Goal: Contribute content

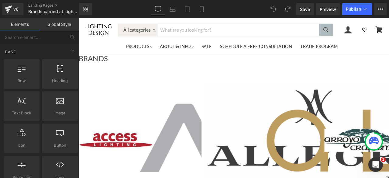
scroll to position [304, 0]
click at [79, 18] on link "Main content" at bounding box center [79, 18] width 0 height 0
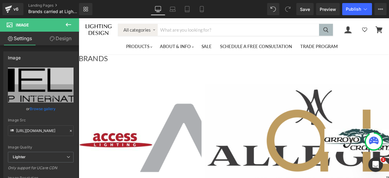
click at [68, 23] on icon at bounding box center [68, 24] width 7 height 7
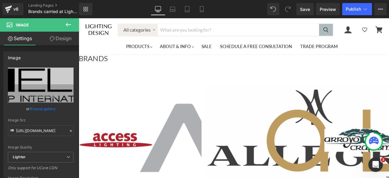
click at [67, 25] on icon at bounding box center [68, 25] width 5 height 4
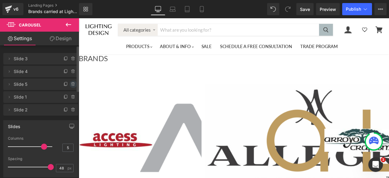
click at [72, 83] on icon at bounding box center [72, 82] width 1 height 1
click at [64, 85] on button "Delete" at bounding box center [66, 84] width 19 height 8
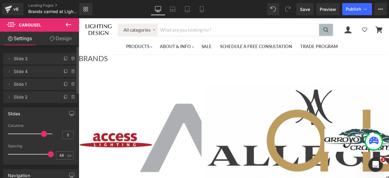
scroll to position [850, 0]
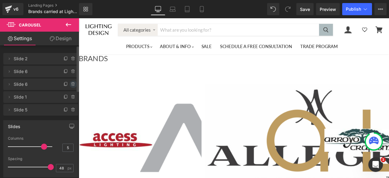
click at [72, 83] on icon at bounding box center [72, 82] width 1 height 1
click at [67, 84] on button "Delete" at bounding box center [66, 84] width 19 height 8
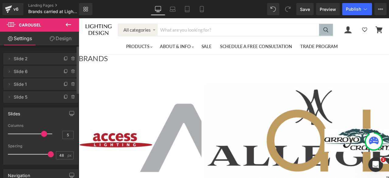
scroll to position [364, 0]
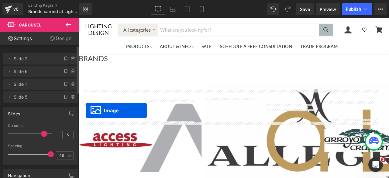
drag, startPoint x: 100, startPoint y: 125, endPoint x: 87, endPoint y: 127, distance: 13.2
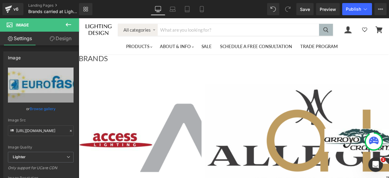
click at [79, 18] on icon "Main content" at bounding box center [79, 18] width 0 height 0
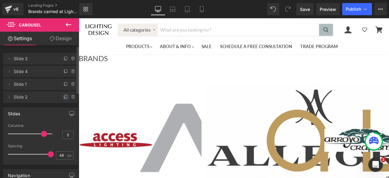
click at [64, 97] on icon at bounding box center [65, 96] width 5 height 5
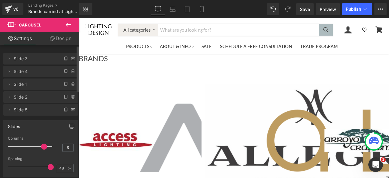
click at [79, 18] on span "Image" at bounding box center [79, 18] width 0 height 0
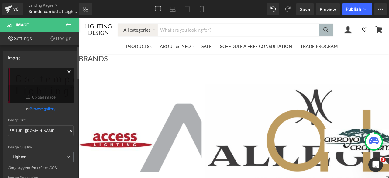
click at [68, 72] on icon at bounding box center [68, 71] width 7 height 7
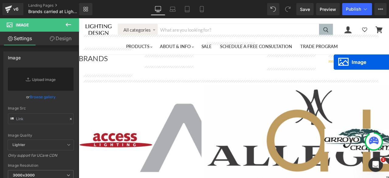
drag, startPoint x: 101, startPoint y: 125, endPoint x: 381, endPoint y: 70, distance: 284.5
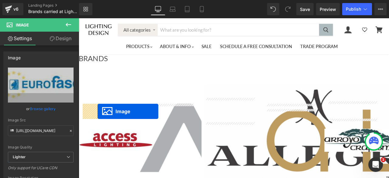
drag, startPoint x: 174, startPoint y: 126, endPoint x: 101, endPoint y: 128, distance: 72.9
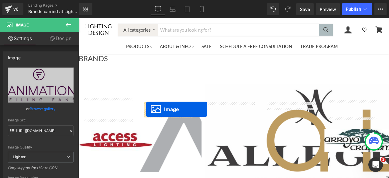
drag, startPoint x: 246, startPoint y: 125, endPoint x: 158, endPoint y: 126, distance: 87.5
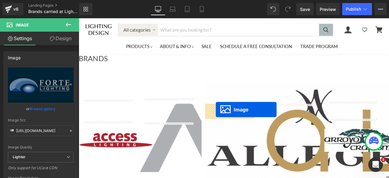
drag, startPoint x: 319, startPoint y: 122, endPoint x: 241, endPoint y: 126, distance: 77.5
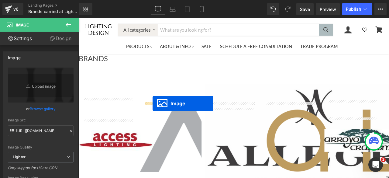
drag, startPoint x: 174, startPoint y: 129, endPoint x: 166, endPoint y: 119, distance: 12.5
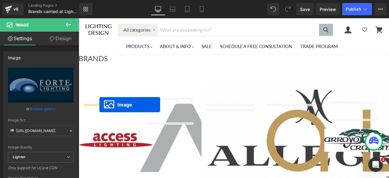
drag, startPoint x: 102, startPoint y: 126, endPoint x: 103, endPoint y: 121, distance: 5.5
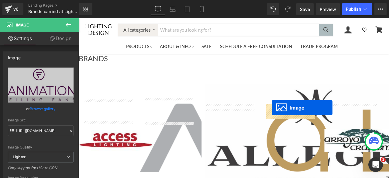
drag, startPoint x: 392, startPoint y: 126, endPoint x: 307, endPoint y: 124, distance: 85.1
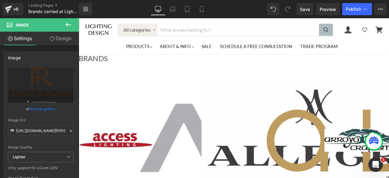
scroll to position [425, 0]
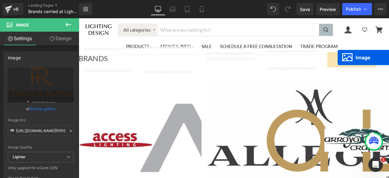
drag, startPoint x: 101, startPoint y: 116, endPoint x: 385, endPoint y: 65, distance: 289.2
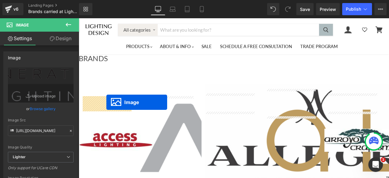
drag, startPoint x: 174, startPoint y: 116, endPoint x: 111, endPoint y: 118, distance: 62.6
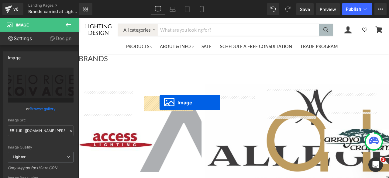
drag, startPoint x: 246, startPoint y: 118, endPoint x: 174, endPoint y: 118, distance: 72.3
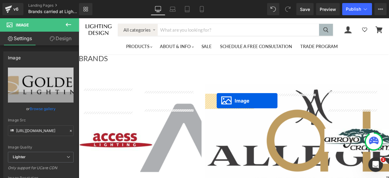
drag, startPoint x: 319, startPoint y: 117, endPoint x: 242, endPoint y: 116, distance: 77.2
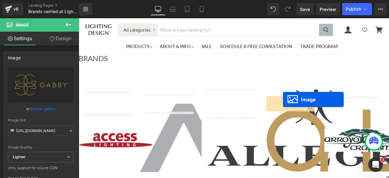
drag, startPoint x: 392, startPoint y: 116, endPoint x: 320, endPoint y: 114, distance: 71.4
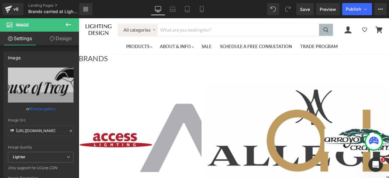
scroll to position [456, 0]
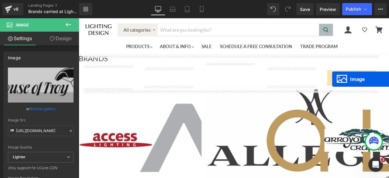
drag, startPoint x: 102, startPoint y: 135, endPoint x: 379, endPoint y: 90, distance: 280.0
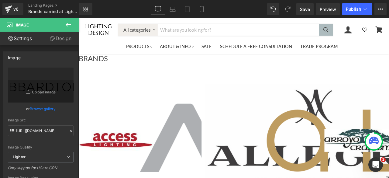
click at [79, 18] on icon "Main content" at bounding box center [79, 18] width 0 height 0
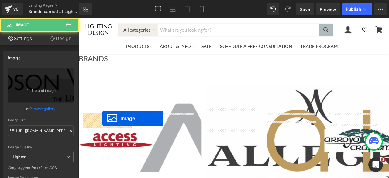
drag, startPoint x: 175, startPoint y: 134, endPoint x: 107, endPoint y: 136, distance: 67.8
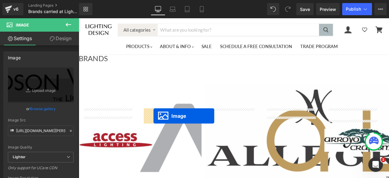
drag, startPoint x: 248, startPoint y: 138, endPoint x: 167, endPoint y: 134, distance: 80.6
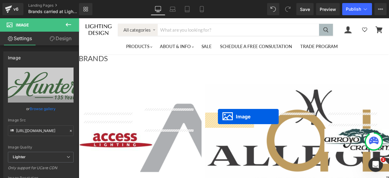
drag, startPoint x: 321, startPoint y: 133, endPoint x: 244, endPoint y: 135, distance: 77.5
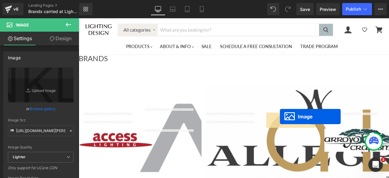
drag, startPoint x: 391, startPoint y: 135, endPoint x: 317, endPoint y: 134, distance: 74.1
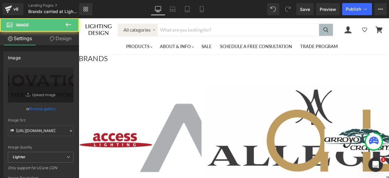
scroll to position [516, 0]
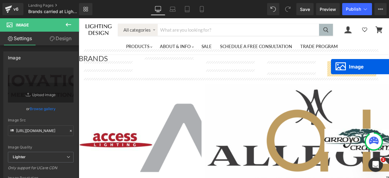
drag, startPoint x: 103, startPoint y: 144, endPoint x: 378, endPoint y: 76, distance: 282.9
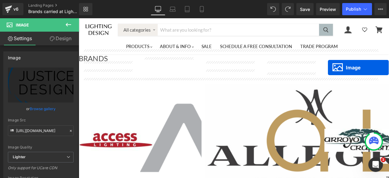
drag, startPoint x: 101, startPoint y: 146, endPoint x: 374, endPoint y: 77, distance: 281.5
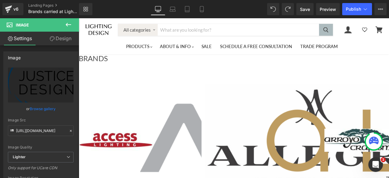
scroll to position [547, 0]
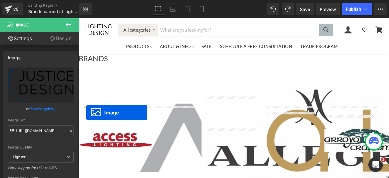
drag, startPoint x: 172, startPoint y: 139, endPoint x: 88, endPoint y: 130, distance: 84.7
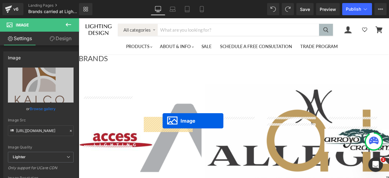
drag, startPoint x: 249, startPoint y: 141, endPoint x: 178, endPoint y: 139, distance: 70.8
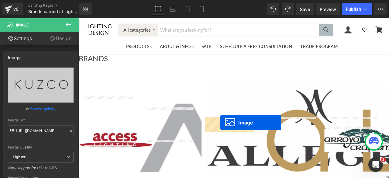
drag, startPoint x: 319, startPoint y: 138, endPoint x: 246, endPoint y: 142, distance: 73.0
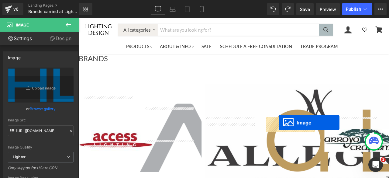
drag, startPoint x: 392, startPoint y: 141, endPoint x: 316, endPoint y: 142, distance: 76.5
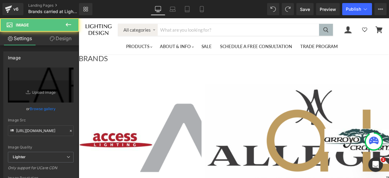
scroll to position [607, 0]
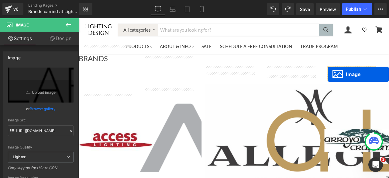
drag, startPoint x: 101, startPoint y: 176, endPoint x: 374, endPoint y: 84, distance: 287.6
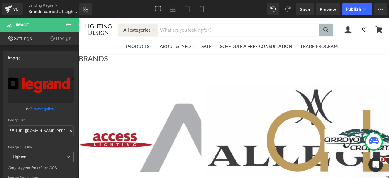
scroll to position [608, 0]
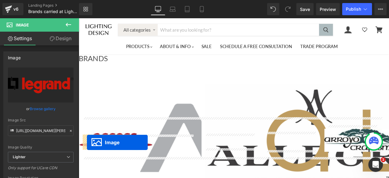
drag, startPoint x: 173, startPoint y: 177, endPoint x: 88, endPoint y: 165, distance: 85.9
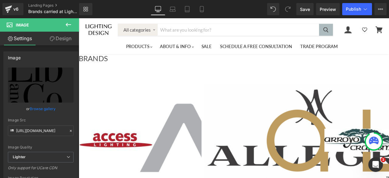
scroll to position [638, 0]
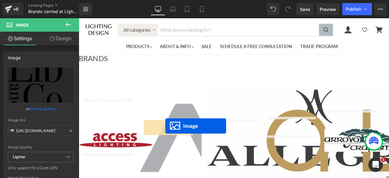
drag, startPoint x: 247, startPoint y: 144, endPoint x: 179, endPoint y: 145, distance: 67.7
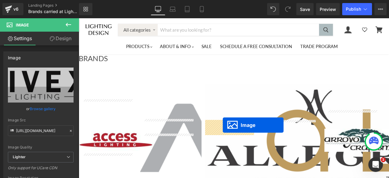
drag, startPoint x: 321, startPoint y: 144, endPoint x: 249, endPoint y: 144, distance: 72.0
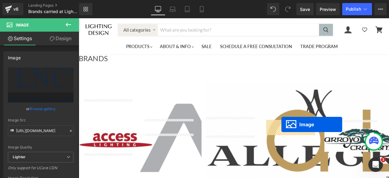
drag, startPoint x: 393, startPoint y: 144, endPoint x: 319, endPoint y: 144, distance: 73.8
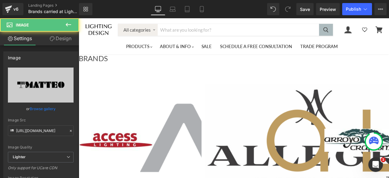
scroll to position [699, 0]
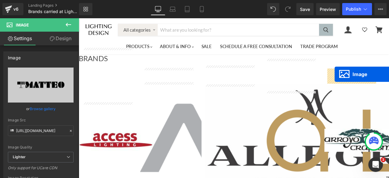
drag, startPoint x: 104, startPoint y: 168, endPoint x: 382, endPoint y: 84, distance: 290.4
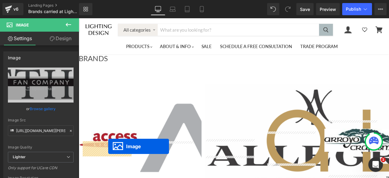
drag, startPoint x: 175, startPoint y: 169, endPoint x: 114, endPoint y: 169, distance: 61.4
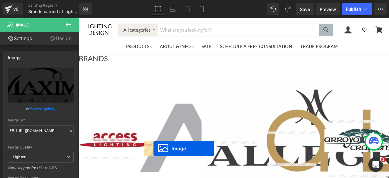
drag, startPoint x: 247, startPoint y: 172, endPoint x: 167, endPoint y: 172, distance: 79.6
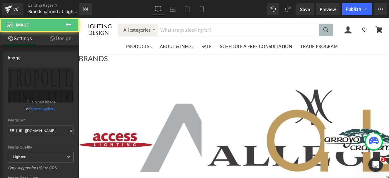
scroll to position [729, 0]
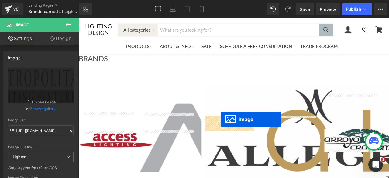
drag, startPoint x: 321, startPoint y: 140, endPoint x: 245, endPoint y: 138, distance: 75.7
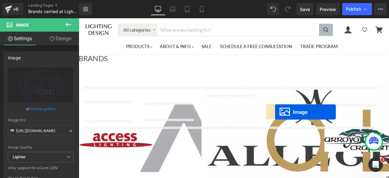
drag, startPoint x: 392, startPoint y: 141, endPoint x: 311, endPoint y: 129, distance: 81.9
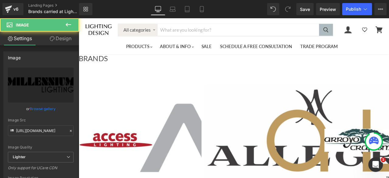
scroll to position [790, 0]
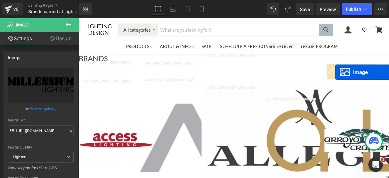
drag, startPoint x: 102, startPoint y: 161, endPoint x: 382, endPoint y: 82, distance: 291.3
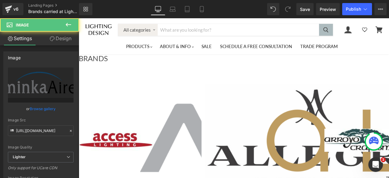
scroll to position [820, 0]
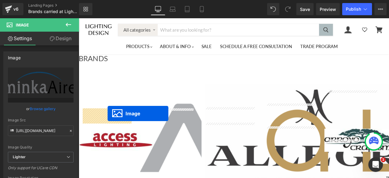
drag, startPoint x: 174, startPoint y: 133, endPoint x: 113, endPoint y: 131, distance: 60.8
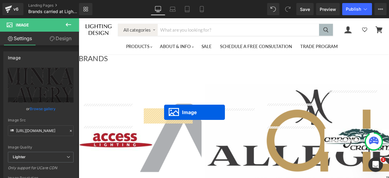
drag, startPoint x: 248, startPoint y: 132, endPoint x: 180, endPoint y: 129, distance: 68.4
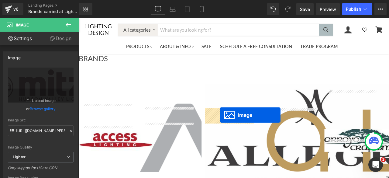
drag, startPoint x: 320, startPoint y: 132, endPoint x: 245, endPoint y: 133, distance: 75.0
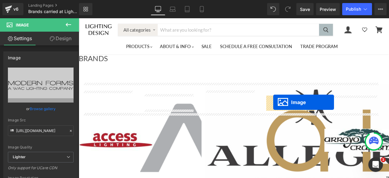
drag, startPoint x: 393, startPoint y: 131, endPoint x: 309, endPoint y: 118, distance: 85.2
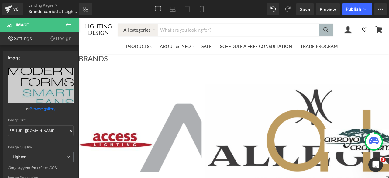
scroll to position [881, 0]
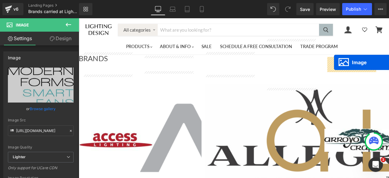
drag, startPoint x: 101, startPoint y: 131, endPoint x: 381, endPoint y: 70, distance: 286.8
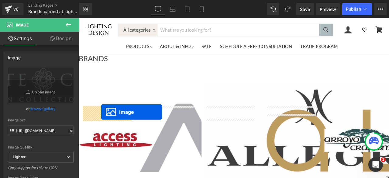
drag, startPoint x: 175, startPoint y: 131, endPoint x: 105, endPoint y: 129, distance: 69.6
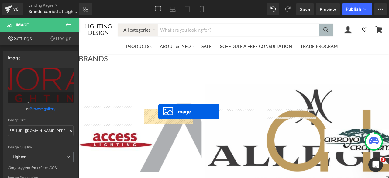
drag, startPoint x: 248, startPoint y: 132, endPoint x: 173, endPoint y: 129, distance: 75.4
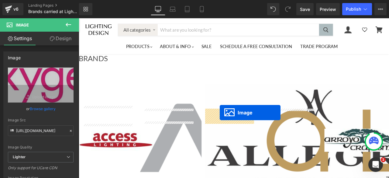
drag, startPoint x: 319, startPoint y: 129, endPoint x: 244, endPoint y: 130, distance: 74.7
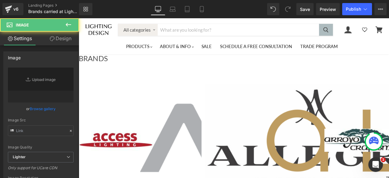
type input "[URL][DOMAIN_NAME]"
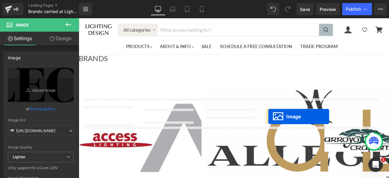
drag, startPoint x: 102, startPoint y: 176, endPoint x: 303, endPoint y: 135, distance: 205.4
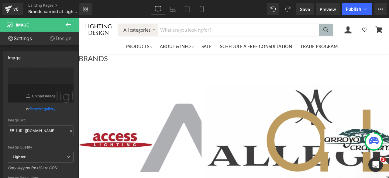
click at [79, 18] on icon "Main content" at bounding box center [79, 18] width 0 height 0
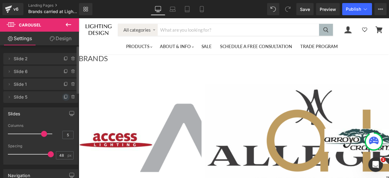
click at [63, 96] on icon at bounding box center [65, 96] width 5 height 5
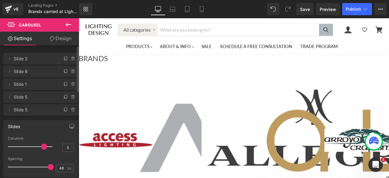
click at [79, 18] on span "Image" at bounding box center [79, 18] width 0 height 0
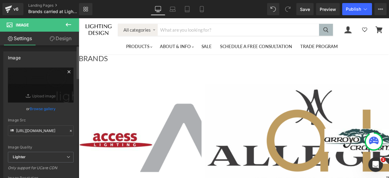
click at [67, 73] on icon at bounding box center [68, 71] width 3 height 3
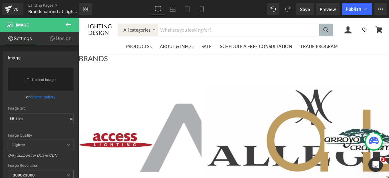
scroll to position [945, 0]
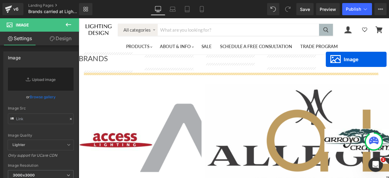
drag, startPoint x: 174, startPoint y: 113, endPoint x: 371, endPoint y: 67, distance: 202.7
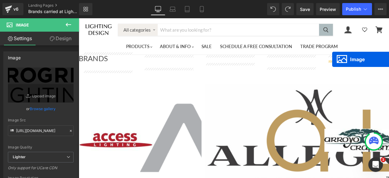
drag, startPoint x: 175, startPoint y: 111, endPoint x: 379, endPoint y: 67, distance: 208.6
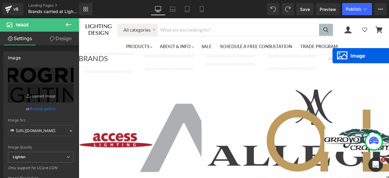
drag, startPoint x: 390, startPoint y: 73, endPoint x: 379, endPoint y: 63, distance: 14.4
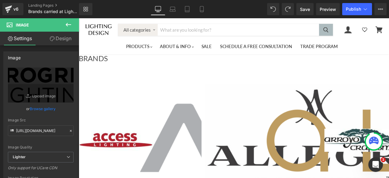
click at [79, 18] on icon "Main content" at bounding box center [79, 18] width 0 height 0
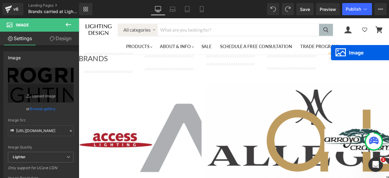
drag, startPoint x: 391, startPoint y: 72, endPoint x: 378, endPoint y: 59, distance: 19.1
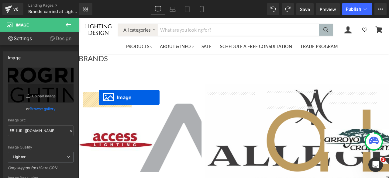
drag, startPoint x: 247, startPoint y: 112, endPoint x: 102, endPoint y: 112, distance: 144.9
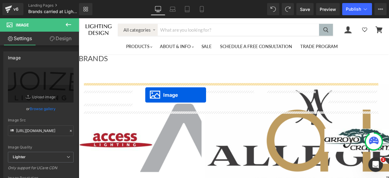
drag, startPoint x: 320, startPoint y: 113, endPoint x: 157, endPoint y: 109, distance: 162.5
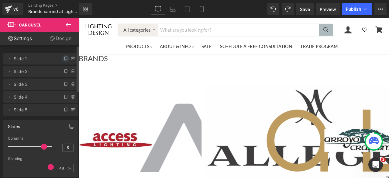
click at [63, 59] on icon at bounding box center [65, 58] width 5 height 5
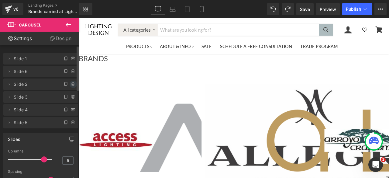
click at [71, 84] on icon at bounding box center [73, 84] width 5 height 5
click at [65, 84] on button "Delete" at bounding box center [66, 84] width 19 height 8
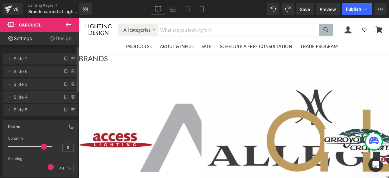
click at [79, 18] on span "Image" at bounding box center [79, 18] width 0 height 0
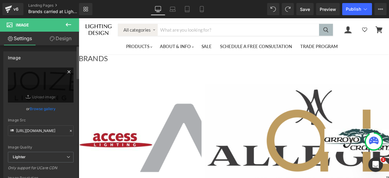
click at [67, 72] on icon at bounding box center [68, 71] width 3 height 3
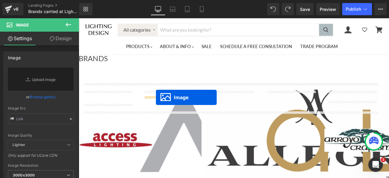
drag, startPoint x: 319, startPoint y: 115, endPoint x: 170, endPoint y: 112, distance: 149.2
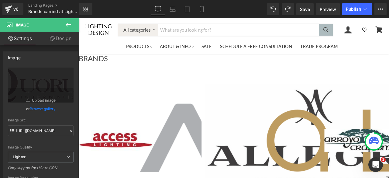
click at [79, 18] on icon "Main content" at bounding box center [79, 18] width 0 height 0
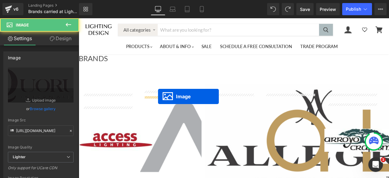
drag, startPoint x: 175, startPoint y: 118, endPoint x: 173, endPoint y: 111, distance: 8.1
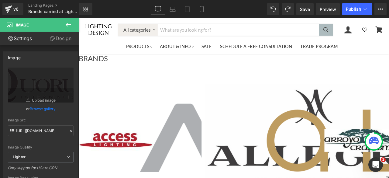
click at [79, 18] on icon "Main content" at bounding box center [79, 18] width 0 height 0
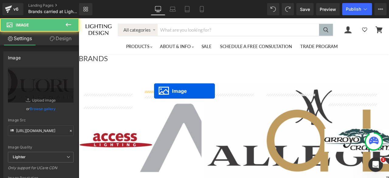
drag, startPoint x: 171, startPoint y: 110, endPoint x: 168, endPoint y: 104, distance: 6.1
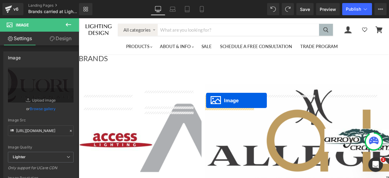
drag, startPoint x: 392, startPoint y: 115, endPoint x: 230, endPoint y: 116, distance: 162.8
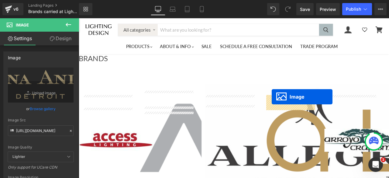
drag, startPoint x: 102, startPoint y: 170, endPoint x: 307, endPoint y: 111, distance: 213.4
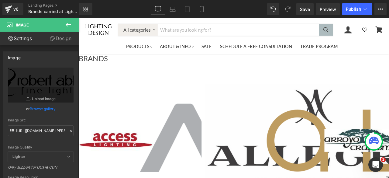
click at [79, 18] on icon "Main content" at bounding box center [79, 18] width 0 height 0
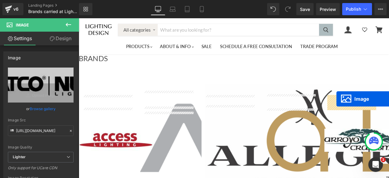
drag, startPoint x: 174, startPoint y: 168, endPoint x: 384, endPoint y: 114, distance: 216.7
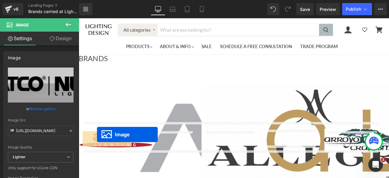
drag, startPoint x: 248, startPoint y: 168, endPoint x: 100, endPoint y: 156, distance: 148.4
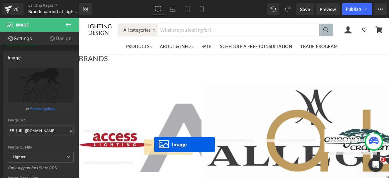
drag, startPoint x: 318, startPoint y: 169, endPoint x: 168, endPoint y: 167, distance: 150.0
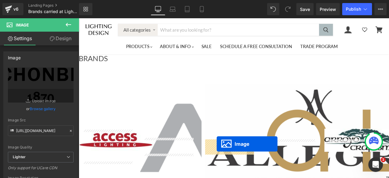
drag, startPoint x: 392, startPoint y: 167, endPoint x: 242, endPoint y: 167, distance: 150.3
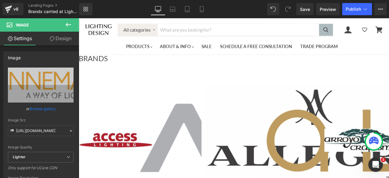
scroll to position [1036, 0]
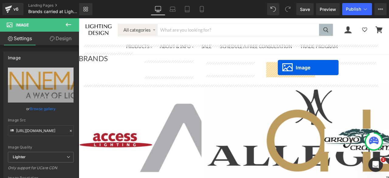
drag, startPoint x: 102, startPoint y: 144, endPoint x: 314, endPoint y: 77, distance: 222.8
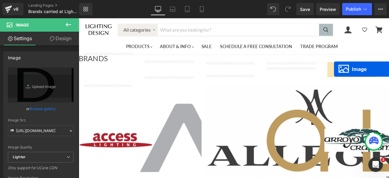
drag, startPoint x: 175, startPoint y: 148, endPoint x: 381, endPoint y: 78, distance: 217.9
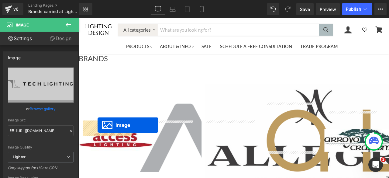
drag, startPoint x: 248, startPoint y: 147, endPoint x: 101, endPoint y: 145, distance: 146.7
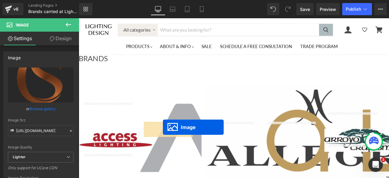
drag, startPoint x: 321, startPoint y: 149, endPoint x: 178, endPoint y: 147, distance: 143.4
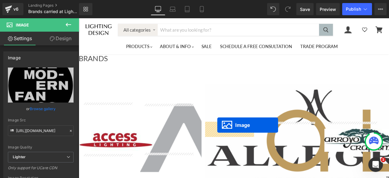
drag, startPoint x: 391, startPoint y: 148, endPoint x: 243, endPoint y: 145, distance: 148.2
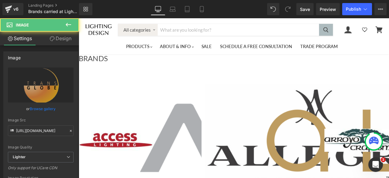
scroll to position [1096, 0]
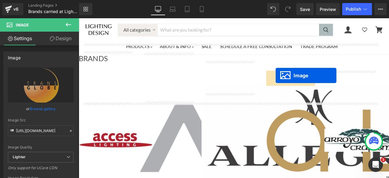
drag, startPoint x: 101, startPoint y: 143, endPoint x: 312, endPoint y: 86, distance: 219.0
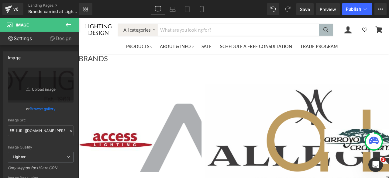
click at [79, 18] on icon "Main content" at bounding box center [79, 18] width 0 height 0
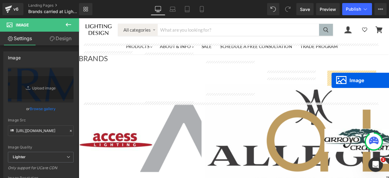
drag, startPoint x: 175, startPoint y: 142, endPoint x: 378, endPoint y: 92, distance: 209.4
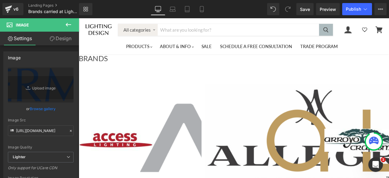
click at [79, 18] on icon "Main content" at bounding box center [79, 18] width 0 height 0
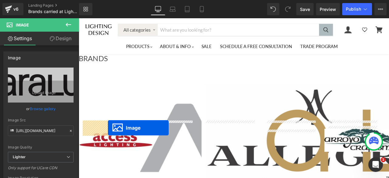
drag, startPoint x: 213, startPoint y: 145, endPoint x: 113, endPoint y: 148, distance: 99.3
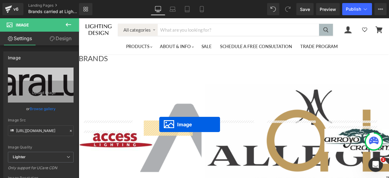
drag, startPoint x: 319, startPoint y: 144, endPoint x: 174, endPoint y: 144, distance: 145.2
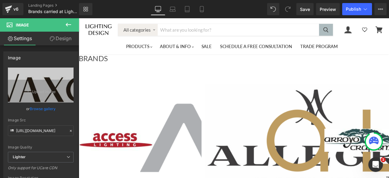
drag, startPoint x: 392, startPoint y: 142, endPoint x: 278, endPoint y: 148, distance: 114.3
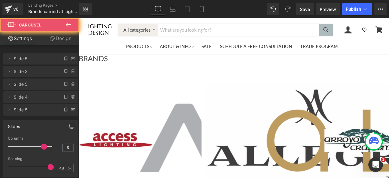
drag, startPoint x: 278, startPoint y: 148, endPoint x: 256, endPoint y: 148, distance: 21.9
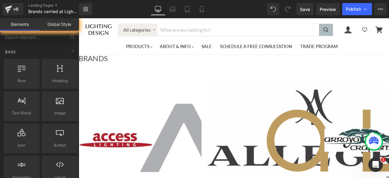
click at [79, 18] on icon "Main content" at bounding box center [79, 18] width 0 height 0
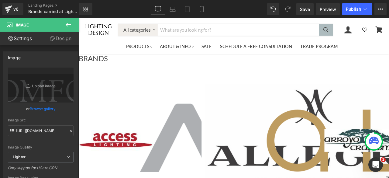
click at [79, 18] on span "Main content" at bounding box center [79, 18] width 0 height 0
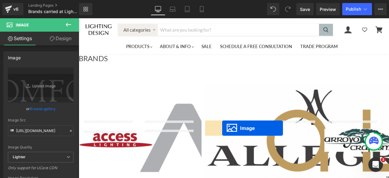
drag, startPoint x: 392, startPoint y: 143, endPoint x: 248, endPoint y: 148, distance: 143.8
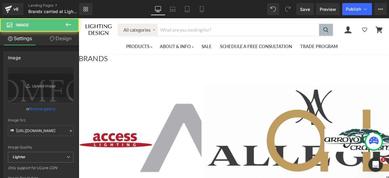
scroll to position [1127, 0]
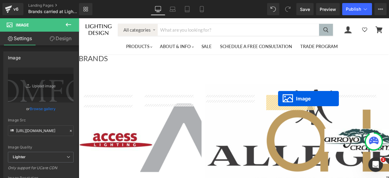
drag, startPoint x: 101, startPoint y: 173, endPoint x: 315, endPoint y: 113, distance: 221.7
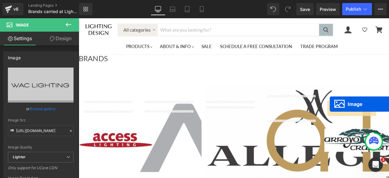
drag, startPoint x: 173, startPoint y: 177, endPoint x: 376, endPoint y: 120, distance: 210.6
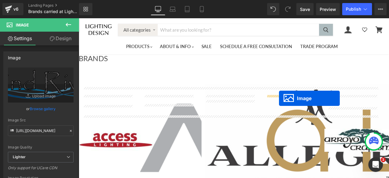
drag, startPoint x: 319, startPoint y: 123, endPoint x: 316, endPoint y: 113, distance: 10.5
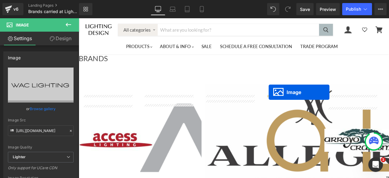
drag, startPoint x: 320, startPoint y: 122, endPoint x: 304, endPoint y: 106, distance: 23.2
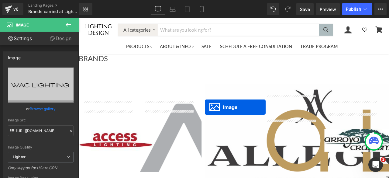
drag, startPoint x: 247, startPoint y: 119, endPoint x: 228, endPoint y: 123, distance: 18.9
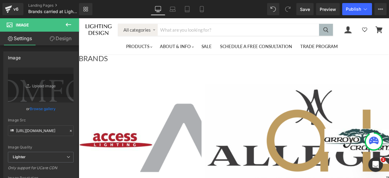
scroll to position [1157, 0]
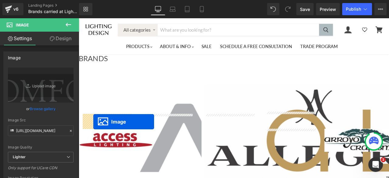
drag, startPoint x: 247, startPoint y: 148, endPoint x: 95, endPoint y: 141, distance: 152.6
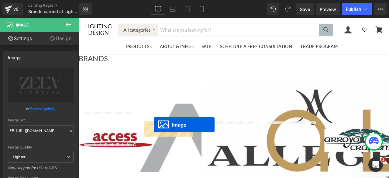
drag, startPoint x: 318, startPoint y: 147, endPoint x: 168, endPoint y: 144, distance: 150.4
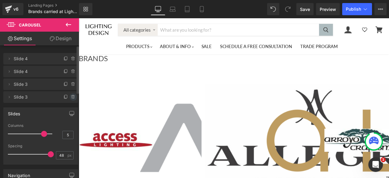
click at [71, 96] on icon at bounding box center [73, 96] width 5 height 5
click at [64, 96] on button "Delete" at bounding box center [66, 97] width 19 height 8
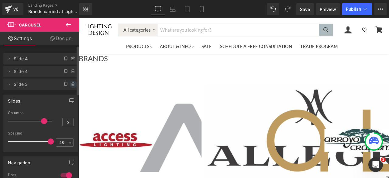
click at [71, 84] on icon at bounding box center [73, 84] width 5 height 5
click at [65, 83] on button "Delete" at bounding box center [66, 84] width 19 height 8
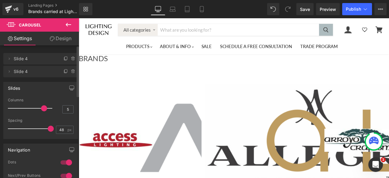
scroll to position [1154, 0]
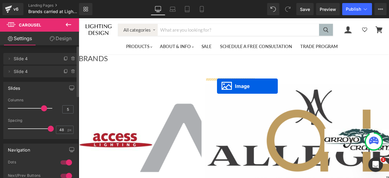
drag, startPoint x: 248, startPoint y: 92, endPoint x: 242, endPoint y: 98, distance: 8.6
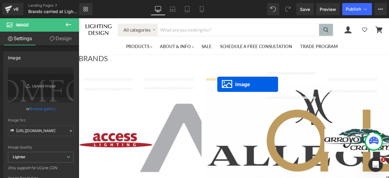
drag, startPoint x: 249, startPoint y: 92, endPoint x: 243, endPoint y: 96, distance: 7.8
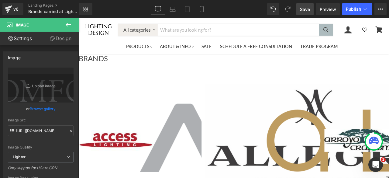
click at [307, 8] on span "Save" at bounding box center [305, 9] width 10 height 6
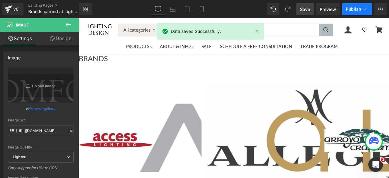
click at [356, 10] on span "Publish" at bounding box center [353, 9] width 15 height 5
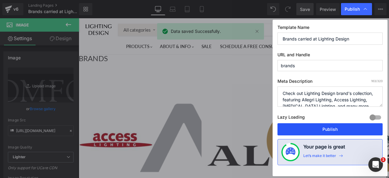
drag, startPoint x: 333, startPoint y: 128, endPoint x: 1, endPoint y: 10, distance: 352.5
click at [333, 128] on button "Publish" at bounding box center [329, 129] width 105 height 12
